Goal: Task Accomplishment & Management: Complete application form

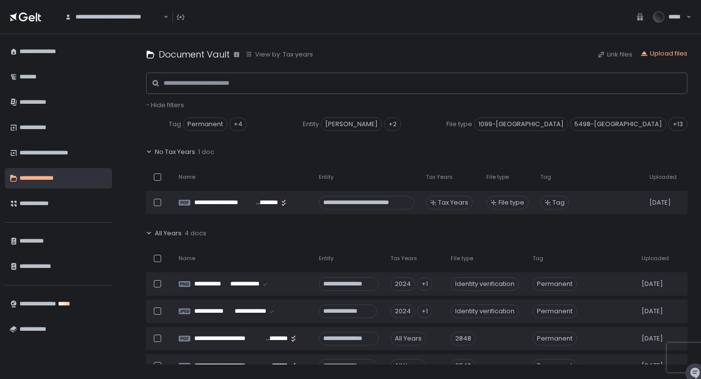
scroll to position [389, 0]
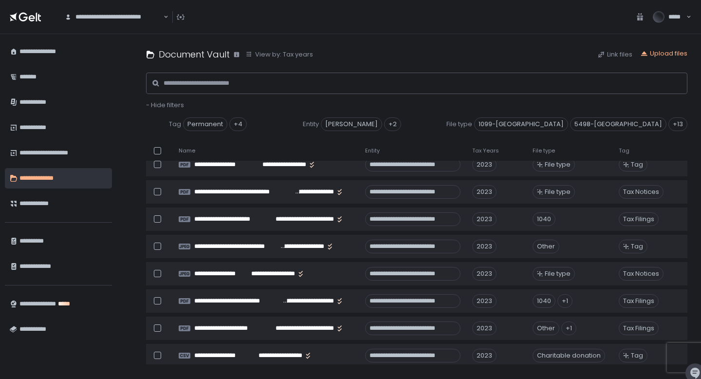
click at [57, 60] on link "**********" at bounding box center [58, 51] width 107 height 20
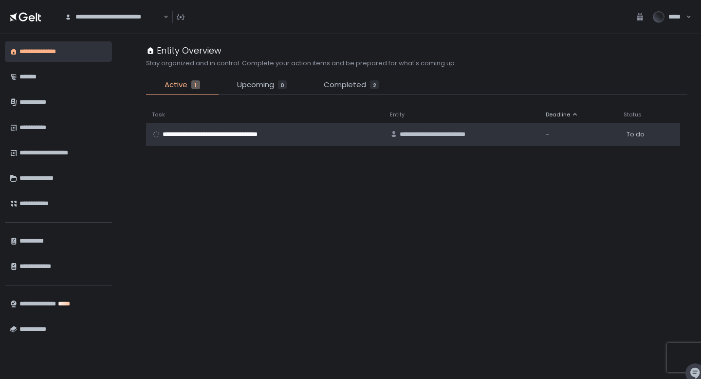
click at [257, 134] on span "**********" at bounding box center [222, 134] width 119 height 9
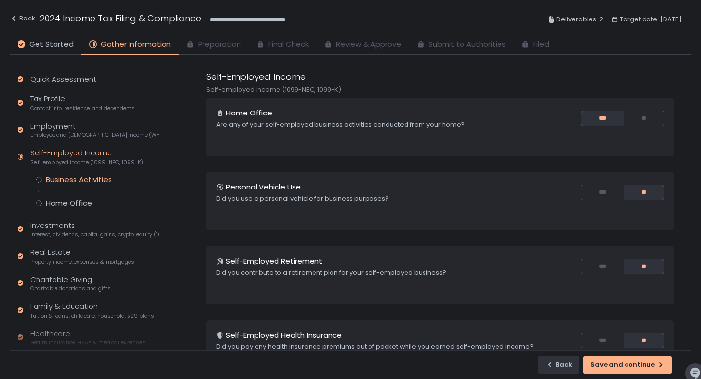
click at [78, 178] on div "Business Activities" at bounding box center [79, 180] width 66 height 10
